Goal: Task Accomplishment & Management: Use online tool/utility

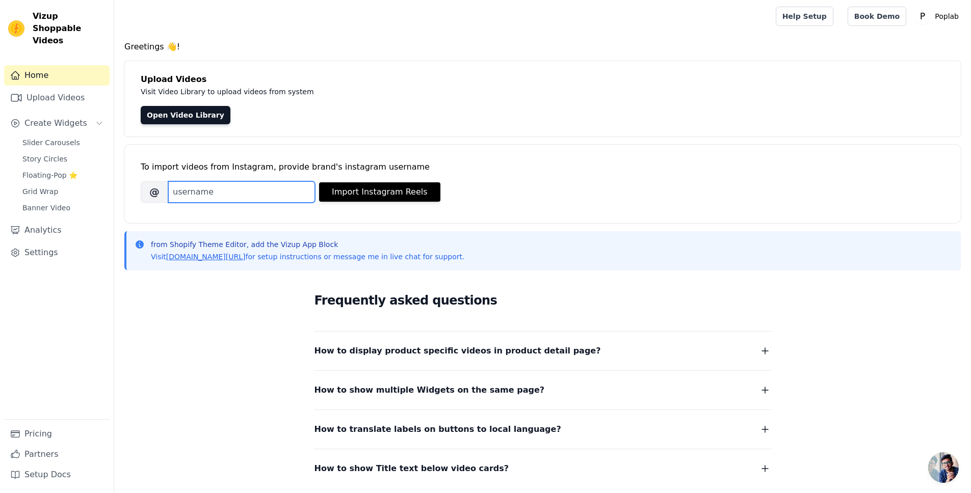
click at [218, 193] on input "Brand's Instagram Username" at bounding box center [241, 191] width 147 height 21
paste input "poplab.in"
type input "poplab.in"
click at [366, 199] on button "Import Instagram Reels" at bounding box center [379, 191] width 121 height 19
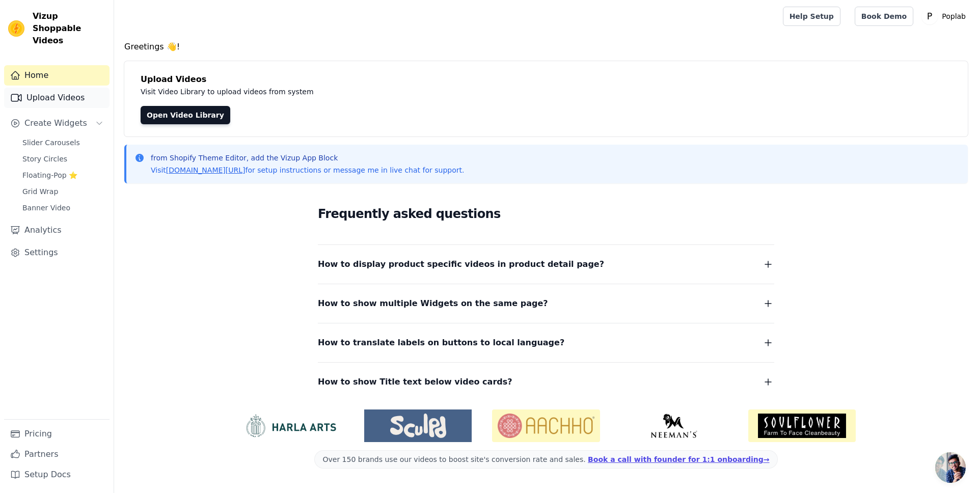
click at [46, 91] on link "Upload Videos" at bounding box center [56, 98] width 105 height 20
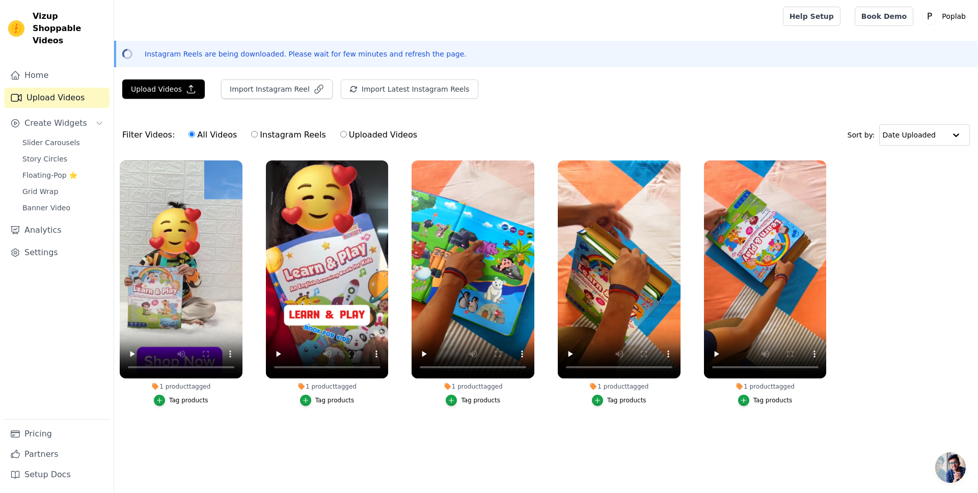
click at [251, 134] on input "Instagram Reels" at bounding box center [254, 134] width 7 height 7
radio input "true"
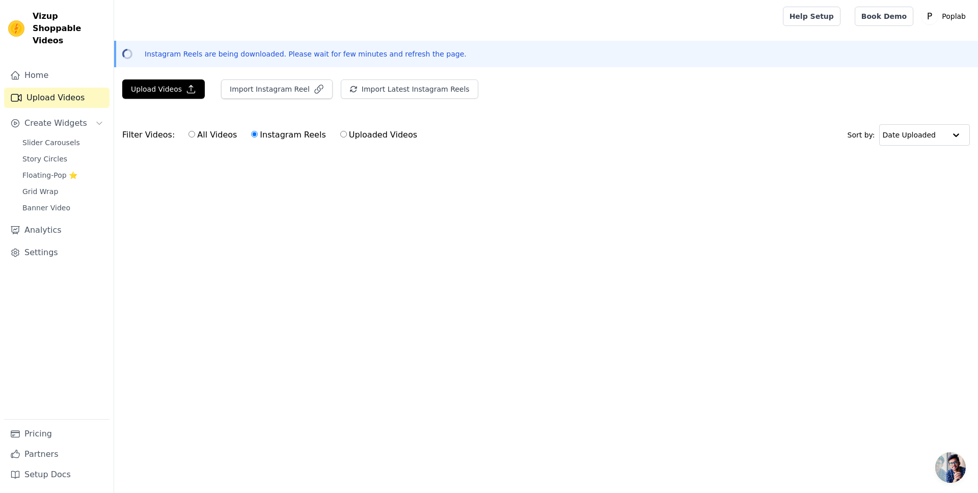
click at [188, 135] on input "All Videos" at bounding box center [191, 134] width 7 height 7
radio input "true"
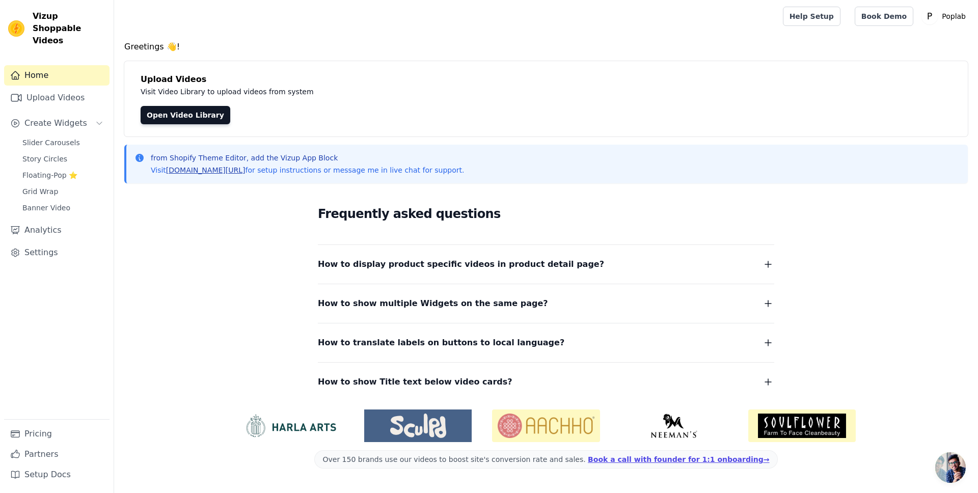
click at [208, 171] on link "vizupcommerce.com/docs" at bounding box center [205, 170] width 79 height 8
click at [205, 219] on div "Frequently asked questions How to display product specific videos in product de…" at bounding box center [546, 297] width 844 height 210
click at [60, 117] on span "Create Widgets" at bounding box center [55, 123] width 63 height 12
click at [57, 138] on span "Slider Carousels" at bounding box center [51, 143] width 58 height 10
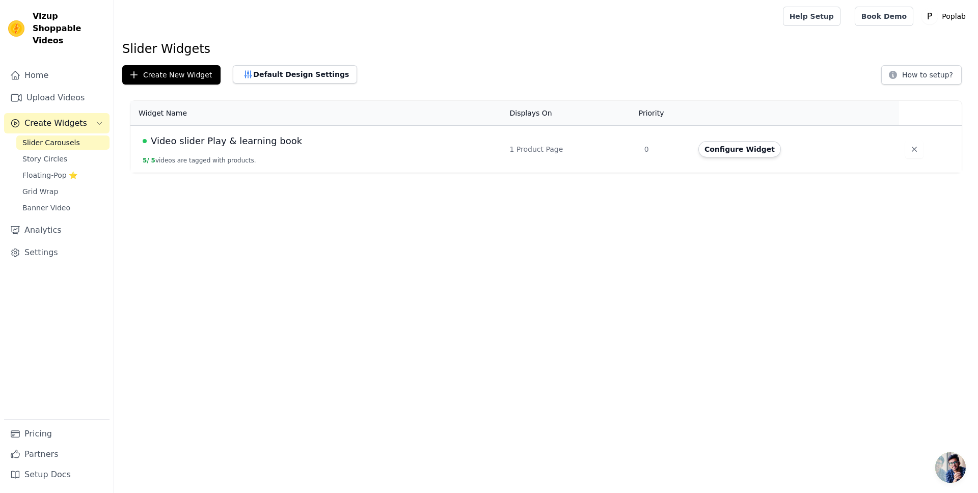
click at [394, 146] on div "Video slider Play & learning book" at bounding box center [320, 141] width 355 height 14
click at [714, 150] on button "Configure Widget" at bounding box center [739, 149] width 83 height 16
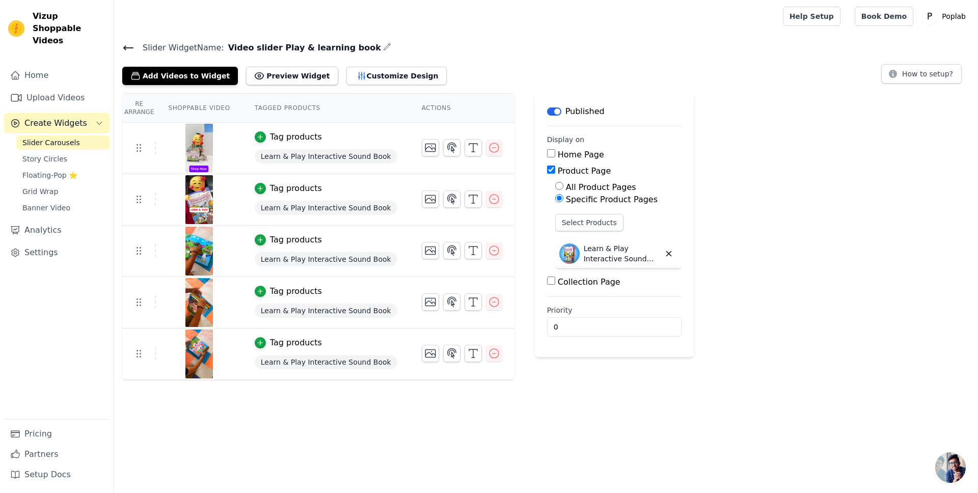
click at [125, 49] on icon at bounding box center [128, 48] width 9 height 4
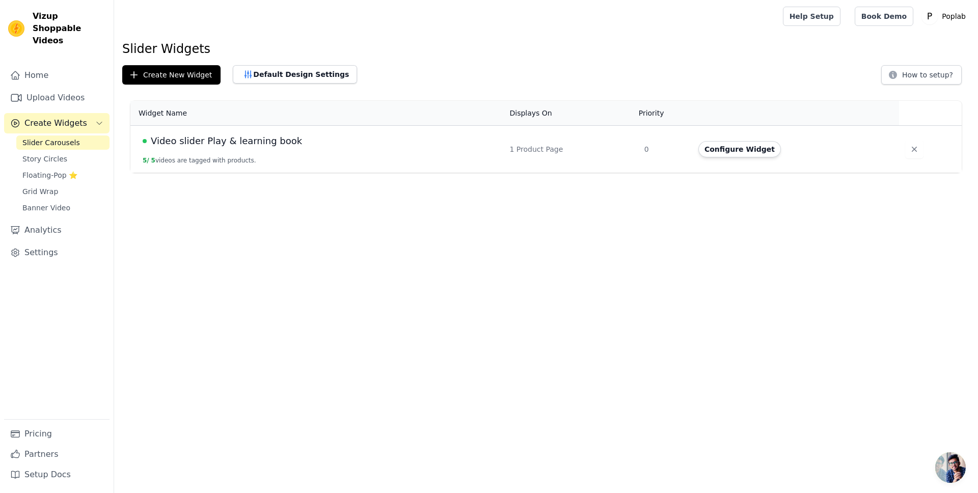
click at [649, 153] on td "0" at bounding box center [665, 149] width 54 height 47
click at [561, 147] on div "1 Product Page" at bounding box center [570, 149] width 122 height 10
click at [535, 148] on div "1 Product Page" at bounding box center [570, 149] width 122 height 10
